Goal: Find specific page/section: Find specific page/section

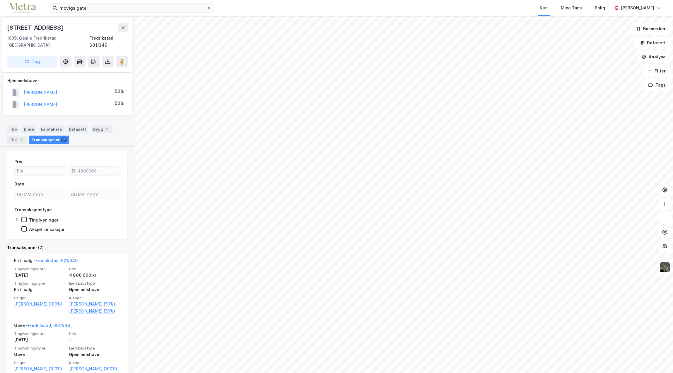
scroll to position [88, 0]
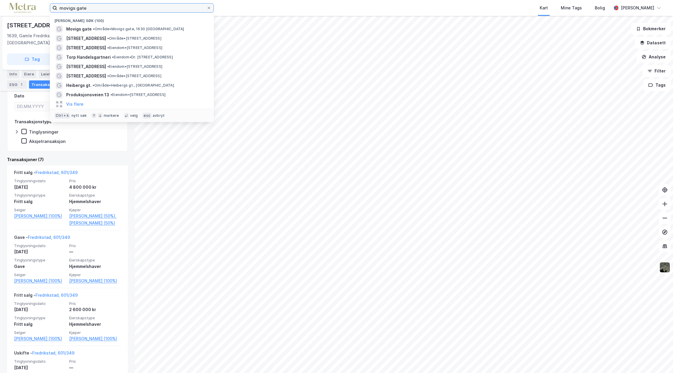
drag, startPoint x: 92, startPoint y: 6, endPoint x: -34, endPoint y: 10, distance: 125.8
click at [0, 10] on html "movigs gate Nylige søk (100) Movigs gate • Område • Movigs gate, 1630 Fredrikst…" at bounding box center [336, 186] width 673 height 373
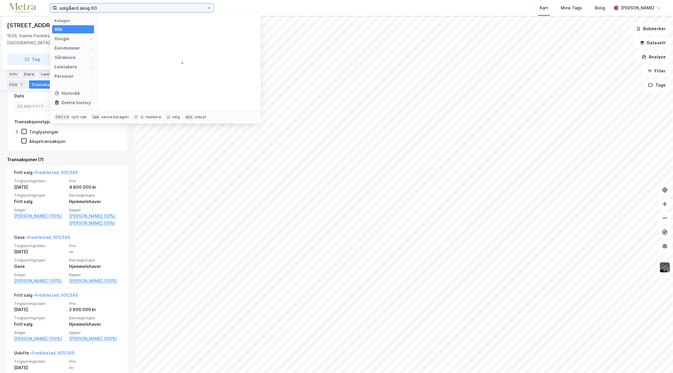
type input "solgåard skog 60"
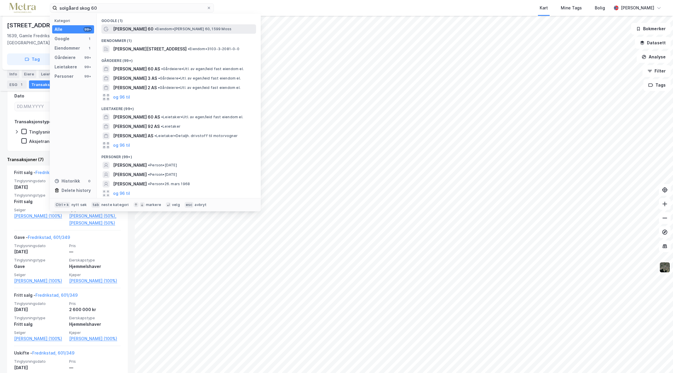
click at [123, 28] on span "[PERSON_NAME] 60" at bounding box center [133, 29] width 40 height 7
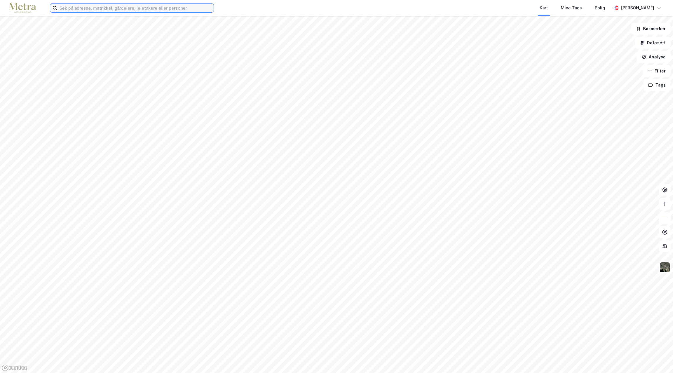
click at [75, 10] on input at bounding box center [135, 8] width 157 height 9
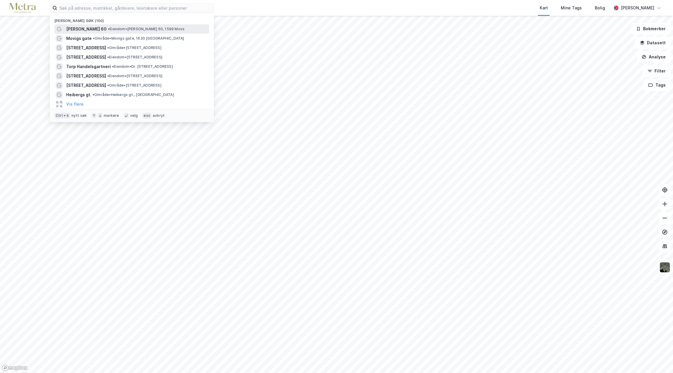
click at [94, 28] on span "[PERSON_NAME] 60" at bounding box center [86, 29] width 40 height 7
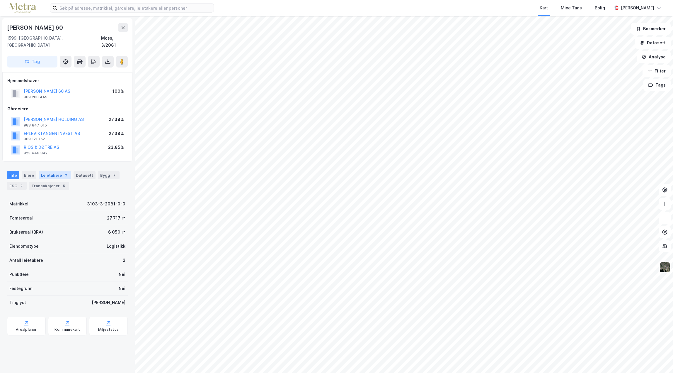
click at [54, 171] on div "Leietakere 2" at bounding box center [55, 175] width 33 height 8
